Goal: Find specific page/section: Find specific page/section

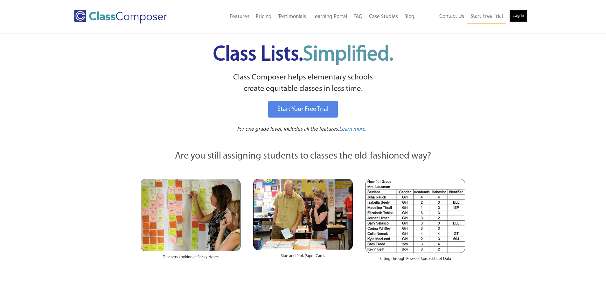
click at [513, 18] on link "Log In" at bounding box center [518, 16] width 18 height 13
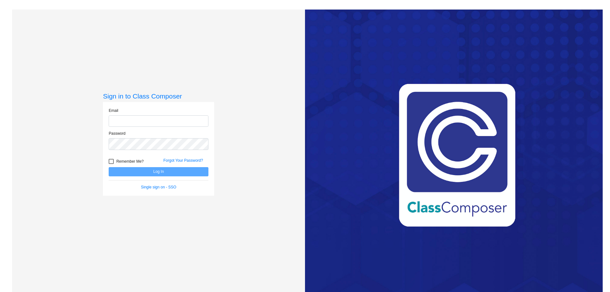
type input "[PERSON_NAME][EMAIL_ADDRESS][PERSON_NAME][DOMAIN_NAME]"
click at [156, 171] on button "Log In" at bounding box center [159, 171] width 100 height 9
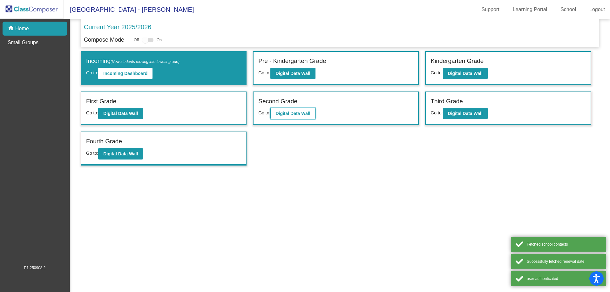
click at [293, 111] on button "Digital Data Wall" at bounding box center [293, 113] width 45 height 11
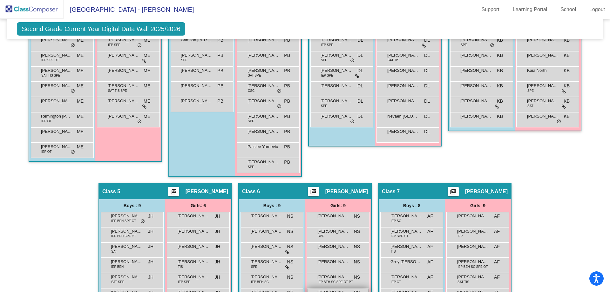
scroll to position [282, 0]
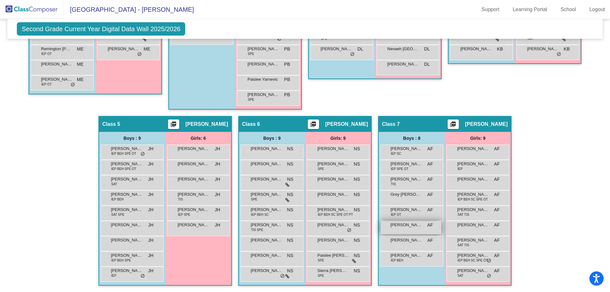
click at [422, 229] on div "[PERSON_NAME] AF lock do_not_disturb_alt" at bounding box center [411, 227] width 61 height 13
